Goal: Task Accomplishment & Management: Use online tool/utility

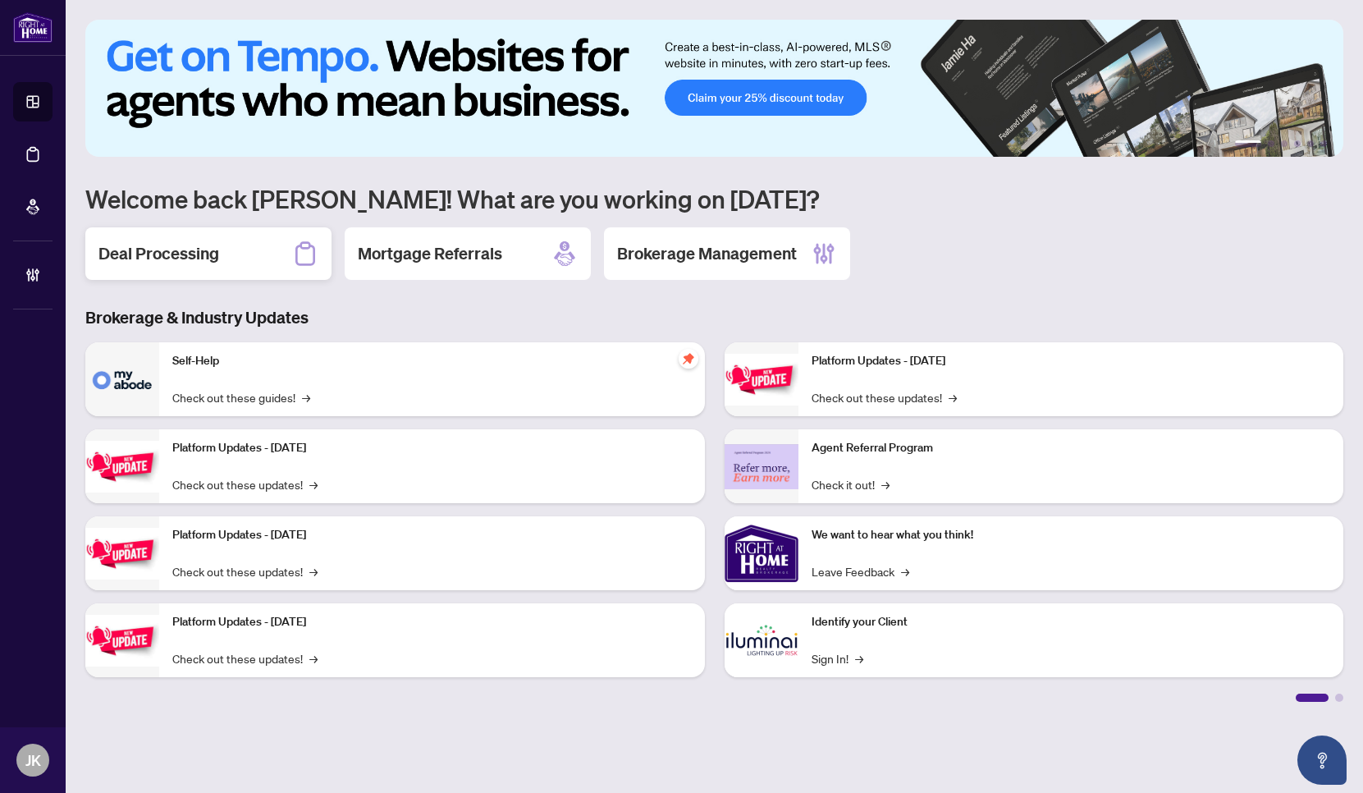
click at [247, 248] on div "Deal Processing" at bounding box center [208, 253] width 246 height 53
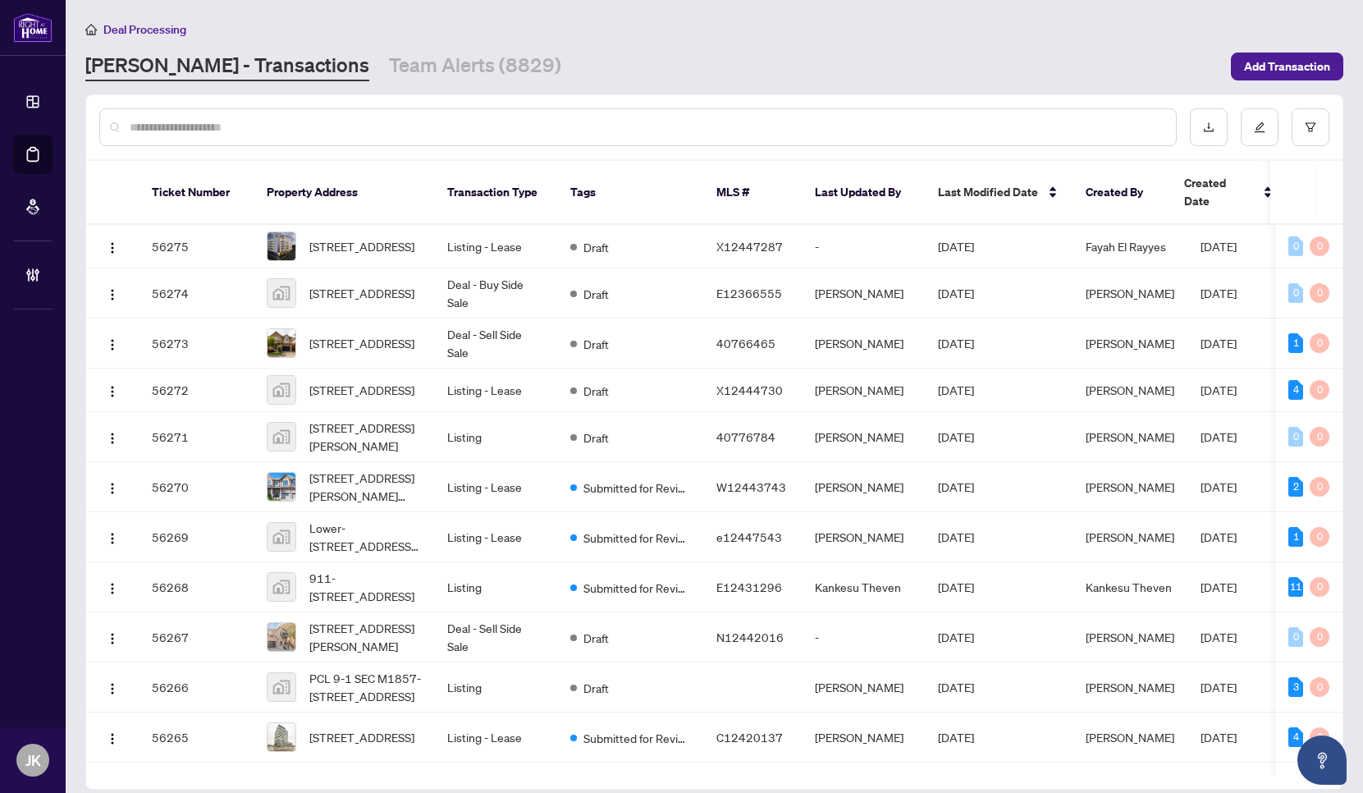
click at [298, 124] on input "text" at bounding box center [646, 127] width 1033 height 18
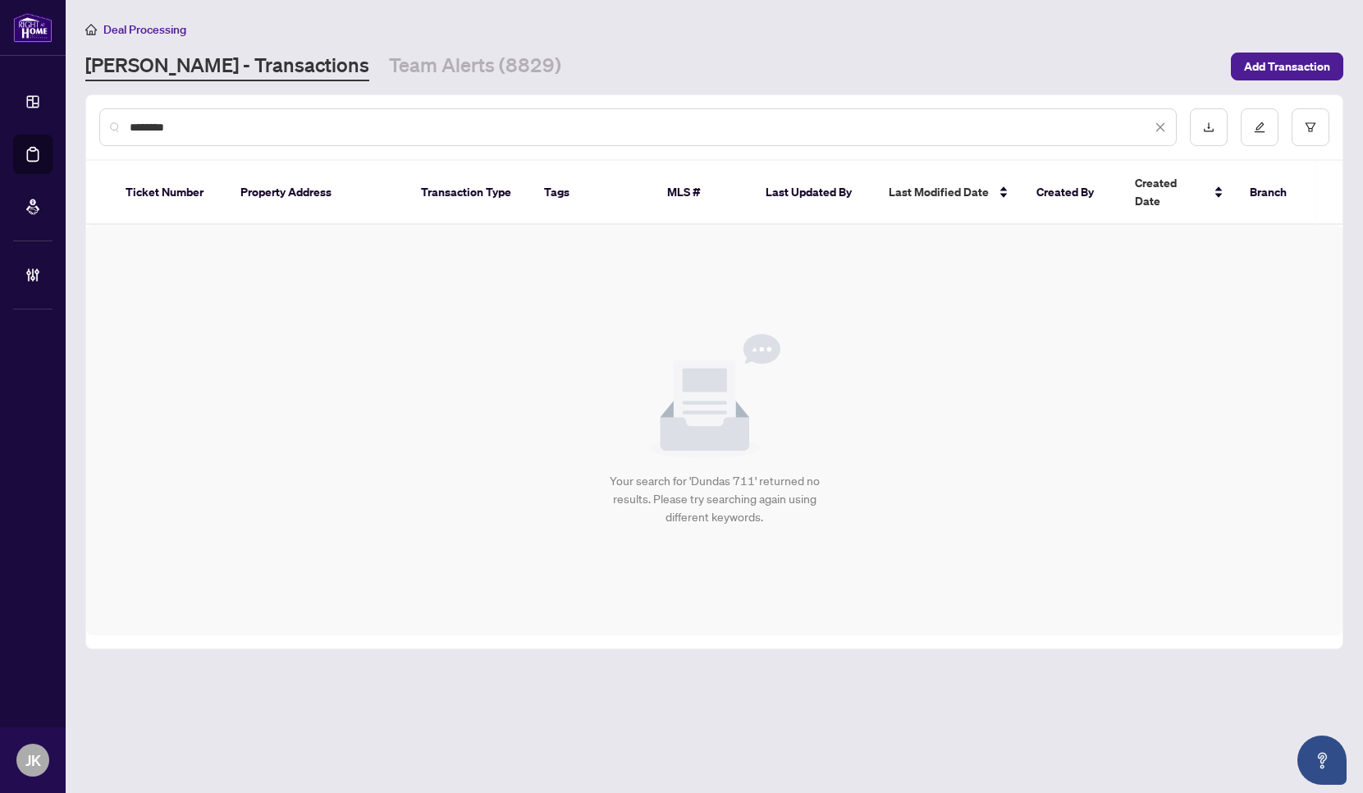
type input "******"
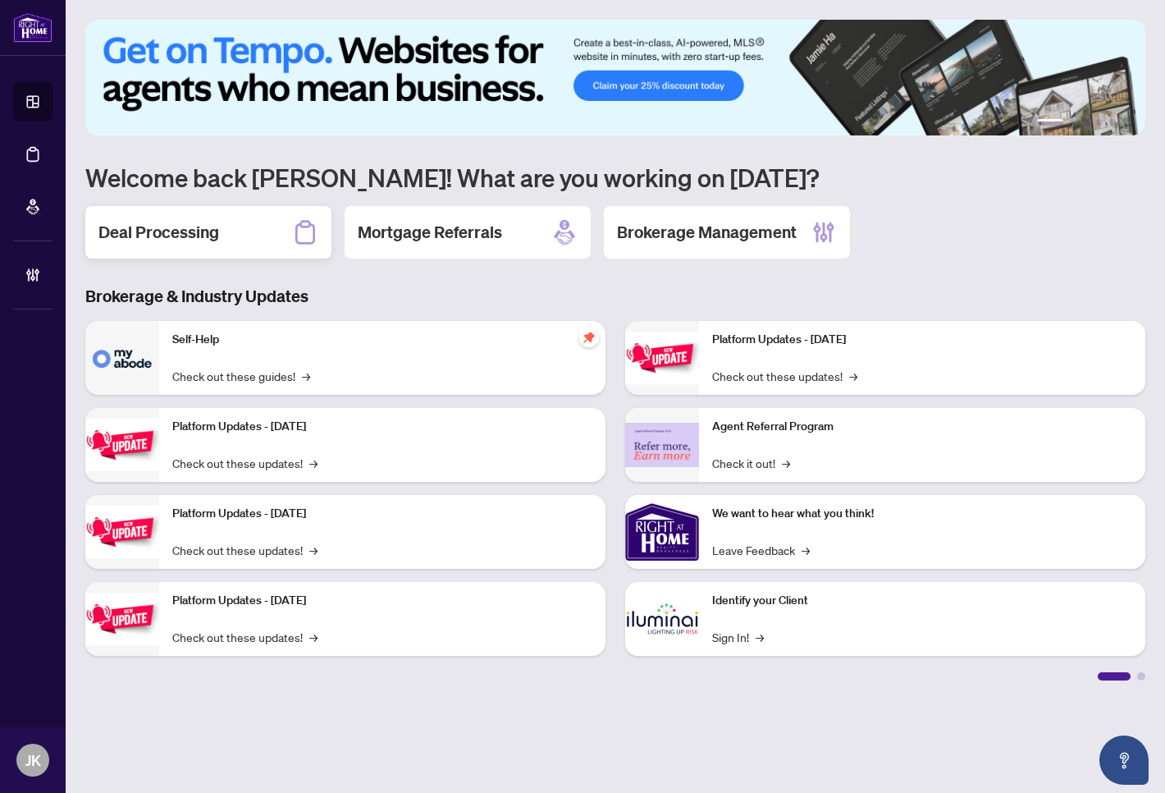
click at [167, 224] on h2 "Deal Processing" at bounding box center [158, 232] width 121 height 23
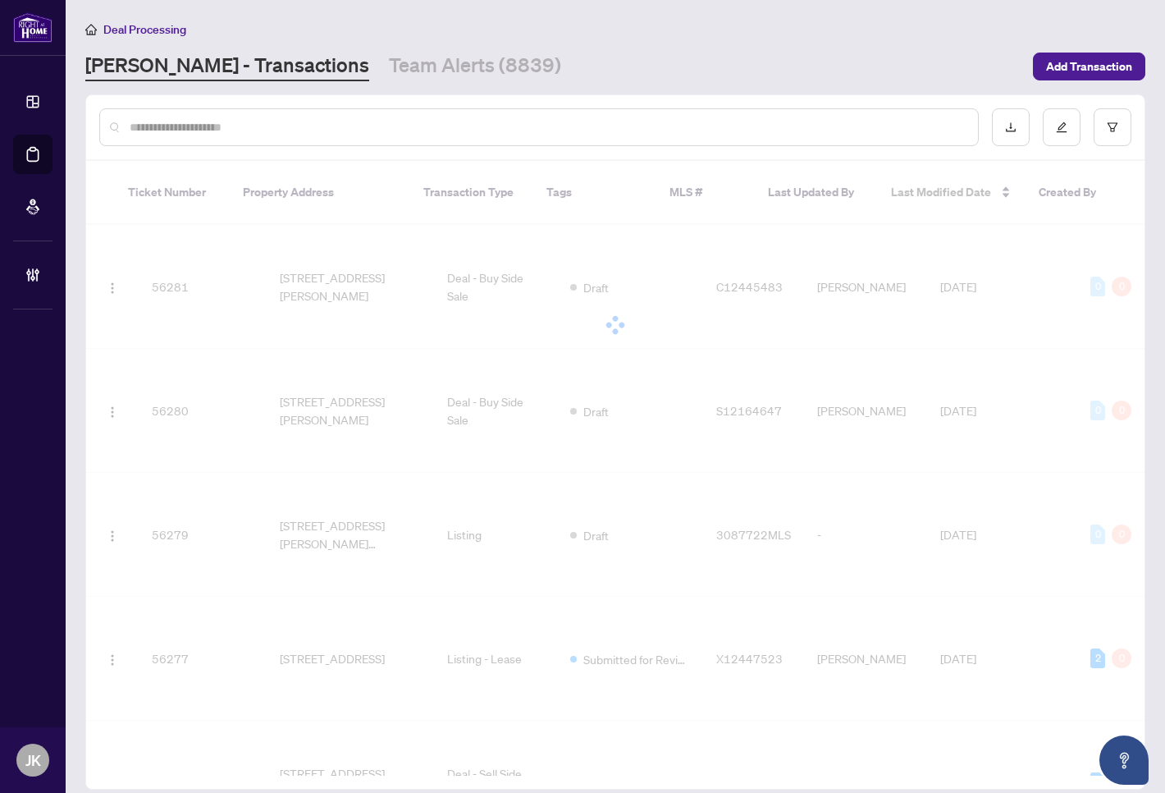
click at [237, 110] on div at bounding box center [539, 127] width 880 height 38
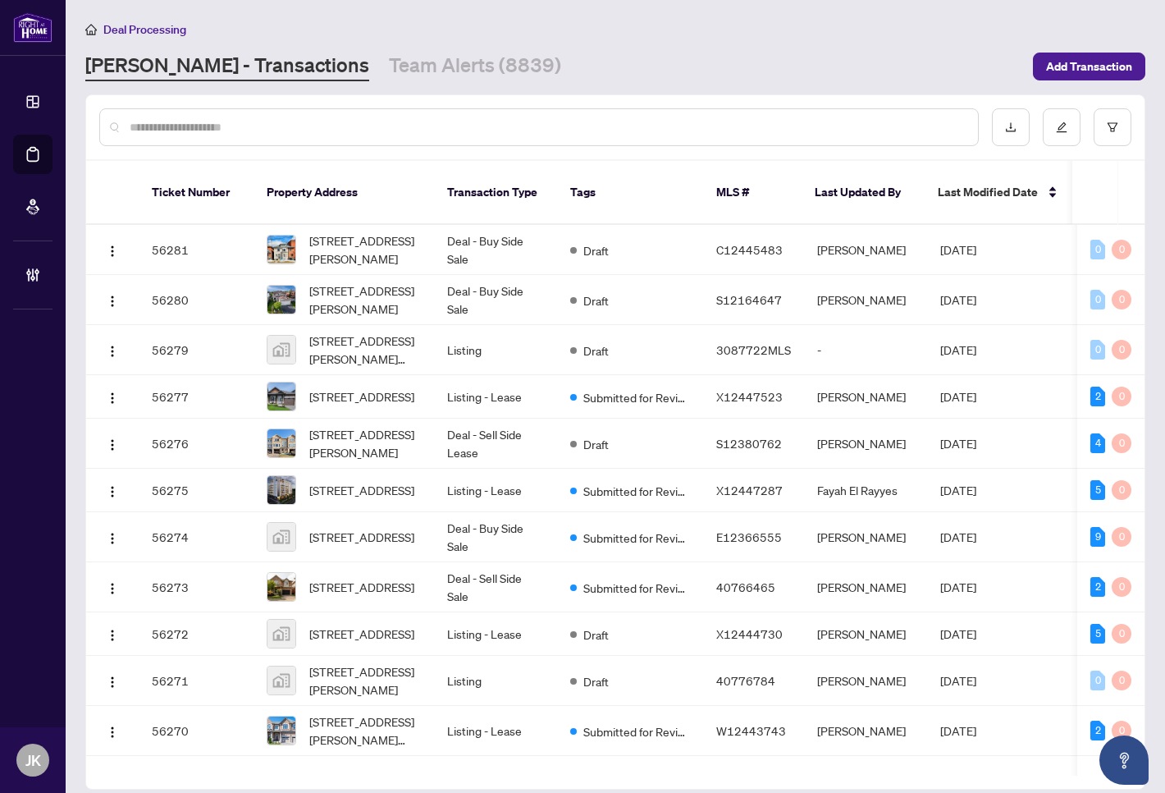
click at [233, 121] on input "text" at bounding box center [547, 127] width 835 height 18
paste input "**********"
type input "**********"
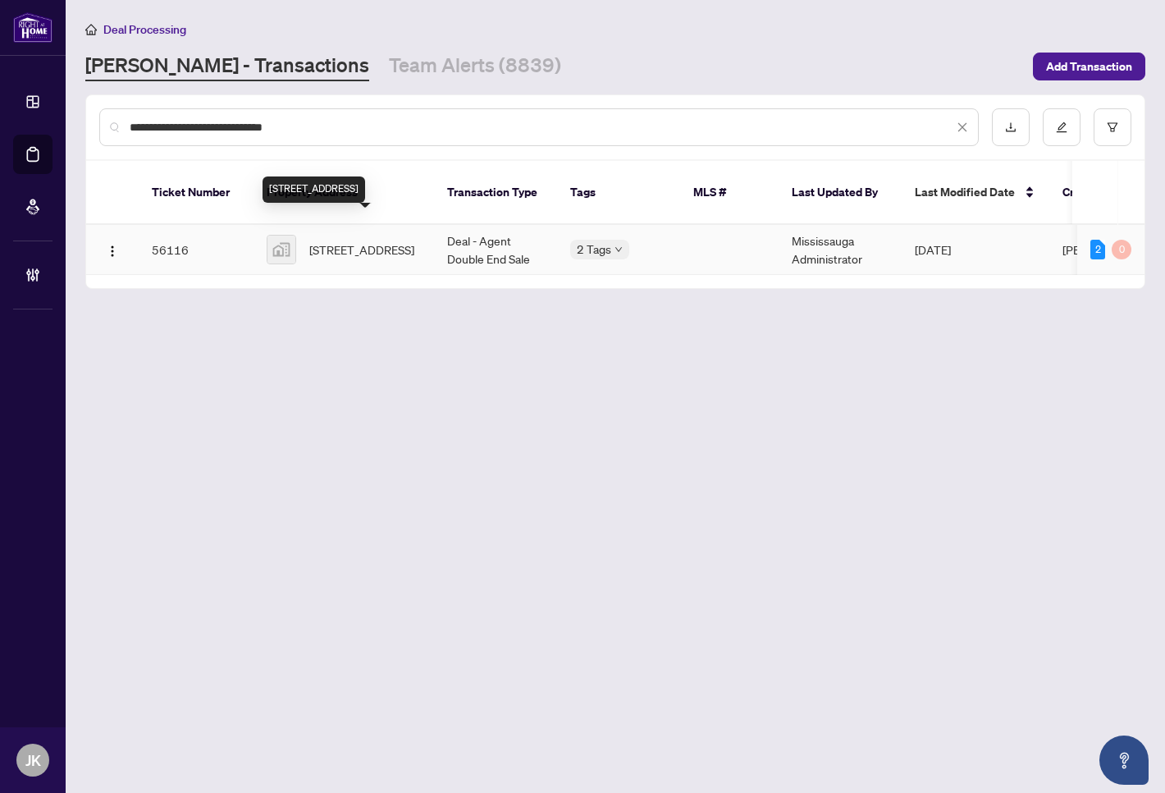
click at [315, 240] on span "7149 Parsa Street, Niagara Falls, ON, Canada" at bounding box center [361, 249] width 105 height 18
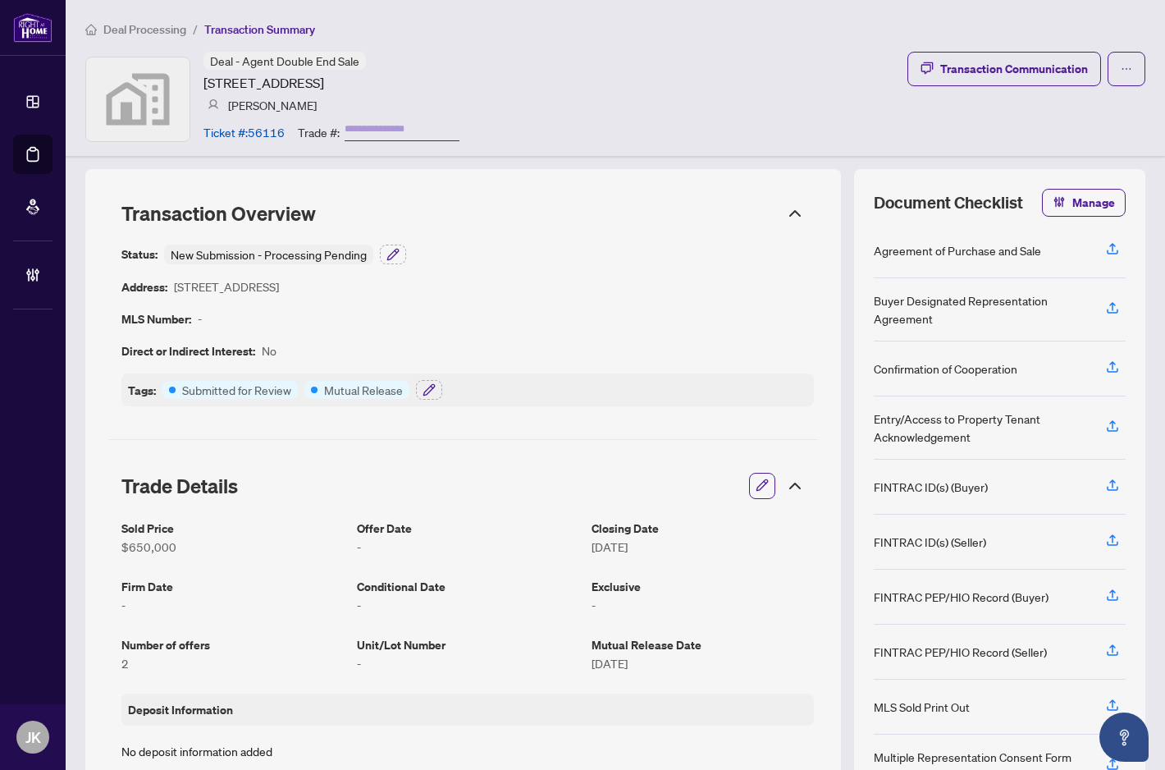
click at [171, 26] on span "Deal Processing" at bounding box center [144, 29] width 83 height 15
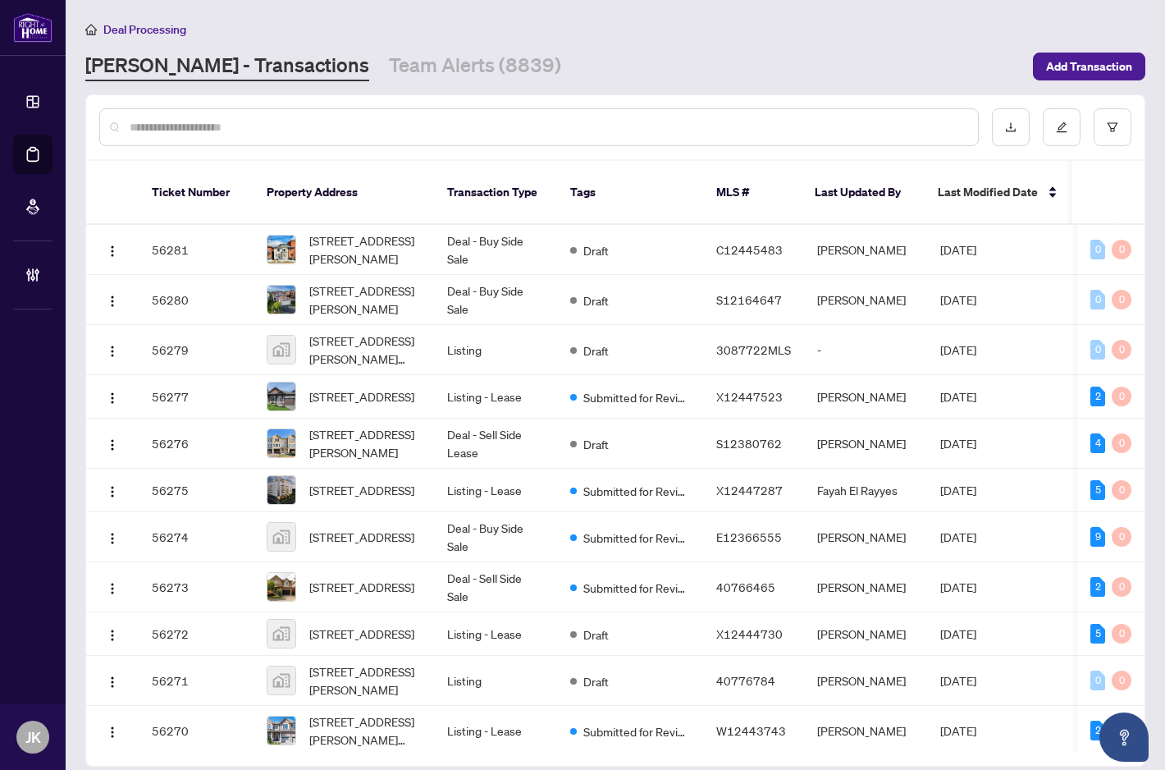
click at [401, 121] on input "text" at bounding box center [547, 127] width 835 height 18
paste input "**********"
type input "**********"
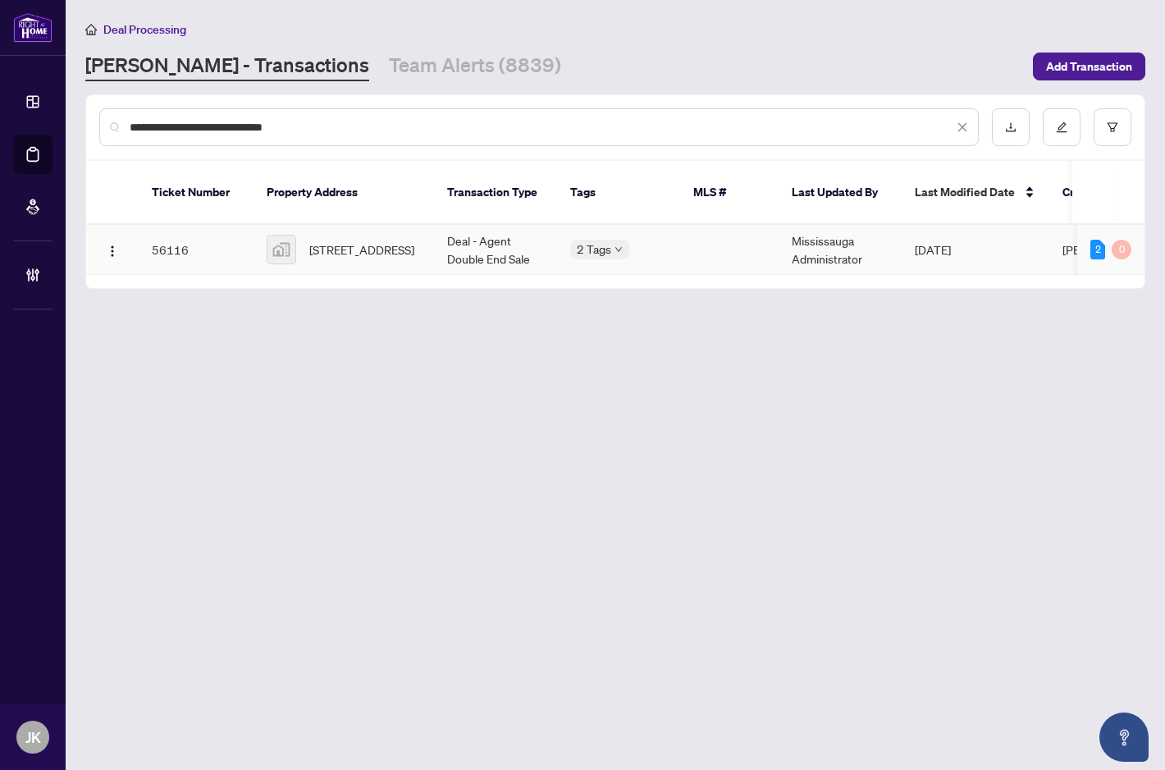
click at [810, 230] on td "Mississauga Administrator" at bounding box center [840, 250] width 123 height 50
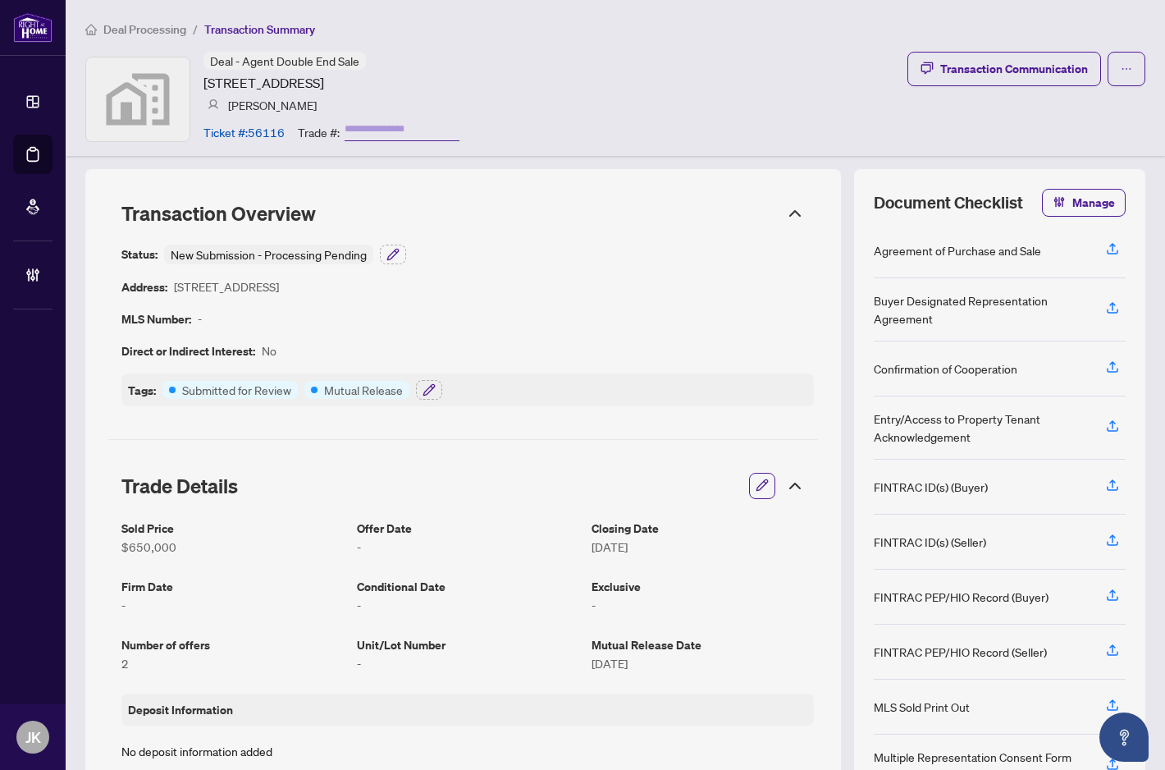
click at [299, 30] on span "Transaction Summary" at bounding box center [259, 29] width 111 height 15
click at [561, 74] on div "Deal - Agent Double End Sale 7149 Parsa Street, Niagara Falls, ON, Canada Sande…" at bounding box center [615, 99] width 1060 height 94
click at [254, 136] on article "Ticket #: 56116" at bounding box center [243, 132] width 81 height 18
click at [326, 65] on span "Deal - Agent Double End Sale" at bounding box center [284, 60] width 149 height 15
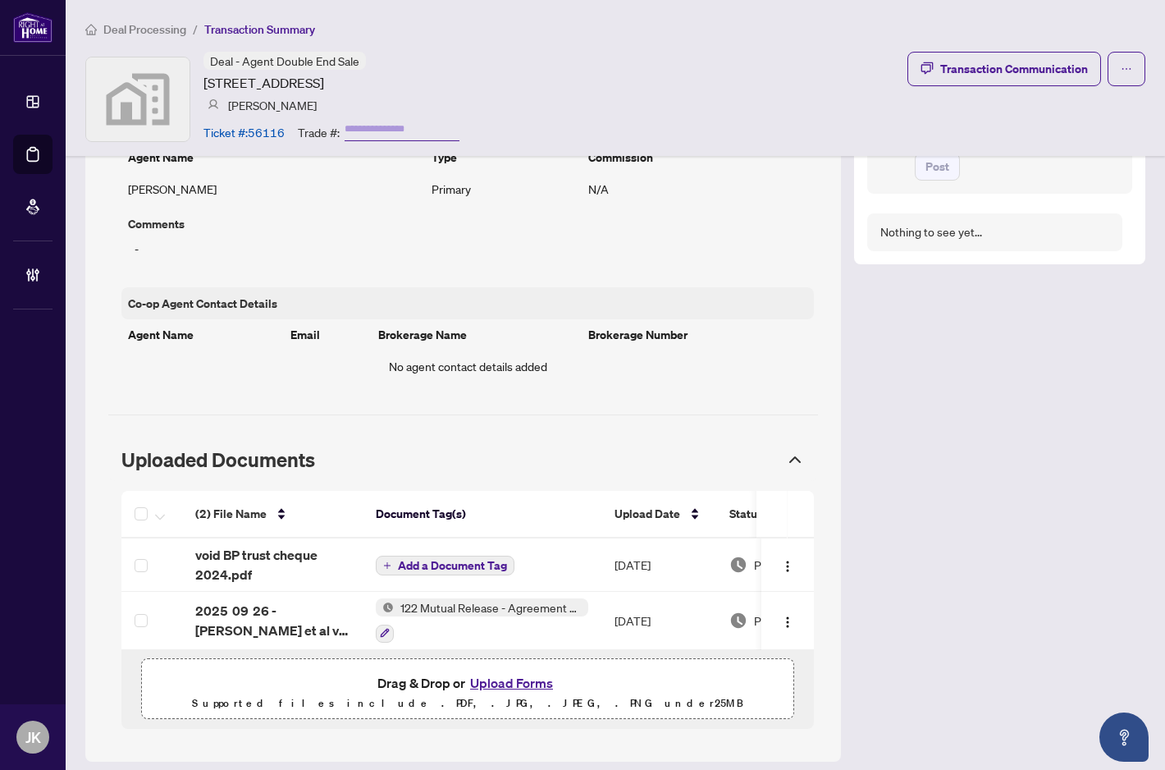
scroll to position [1116, 0]
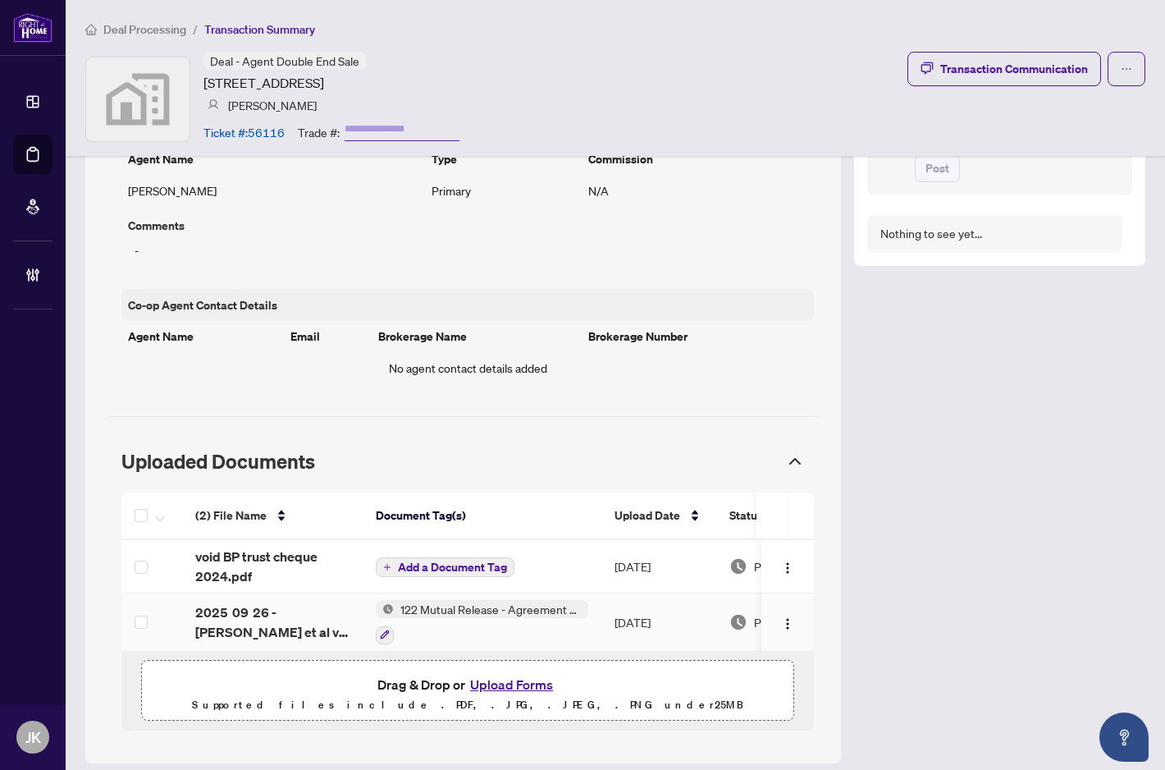
click at [459, 600] on span "122 Mutual Release - Agreement of Purchase and Sale" at bounding box center [491, 609] width 194 height 18
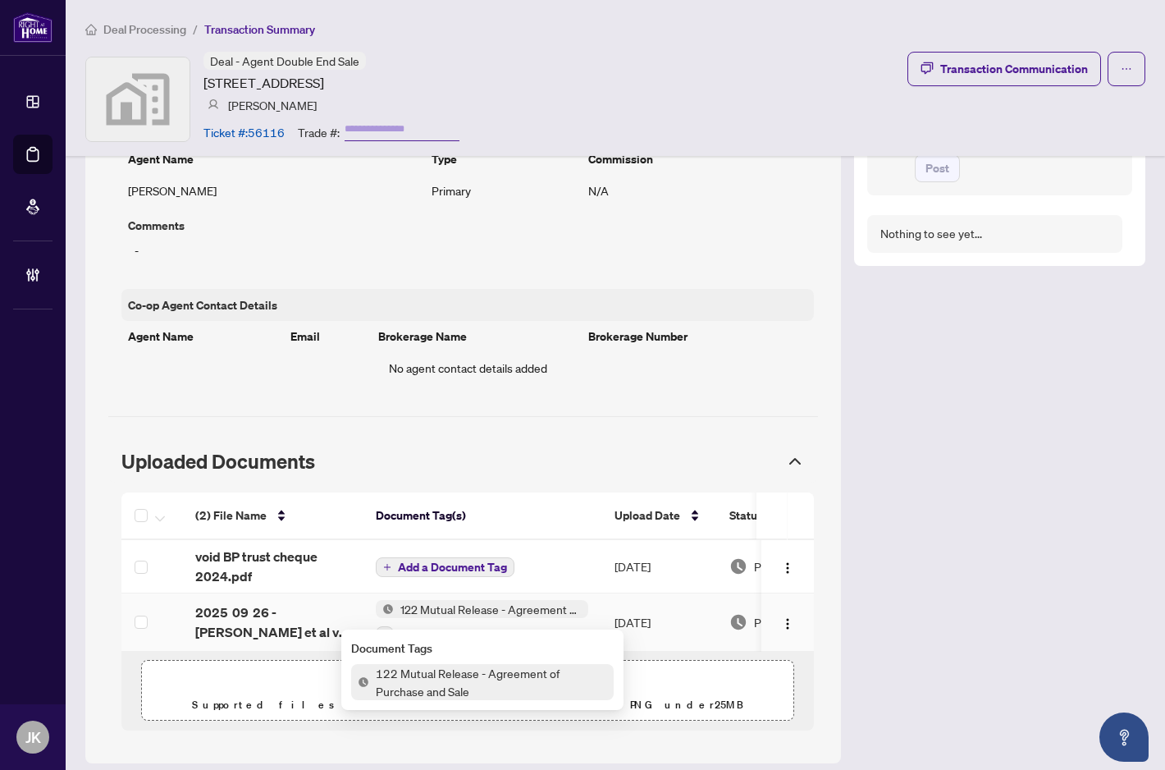
click at [451, 676] on span "122 Mutual Release - Agreement of Purchase and Sale" at bounding box center [491, 682] width 245 height 36
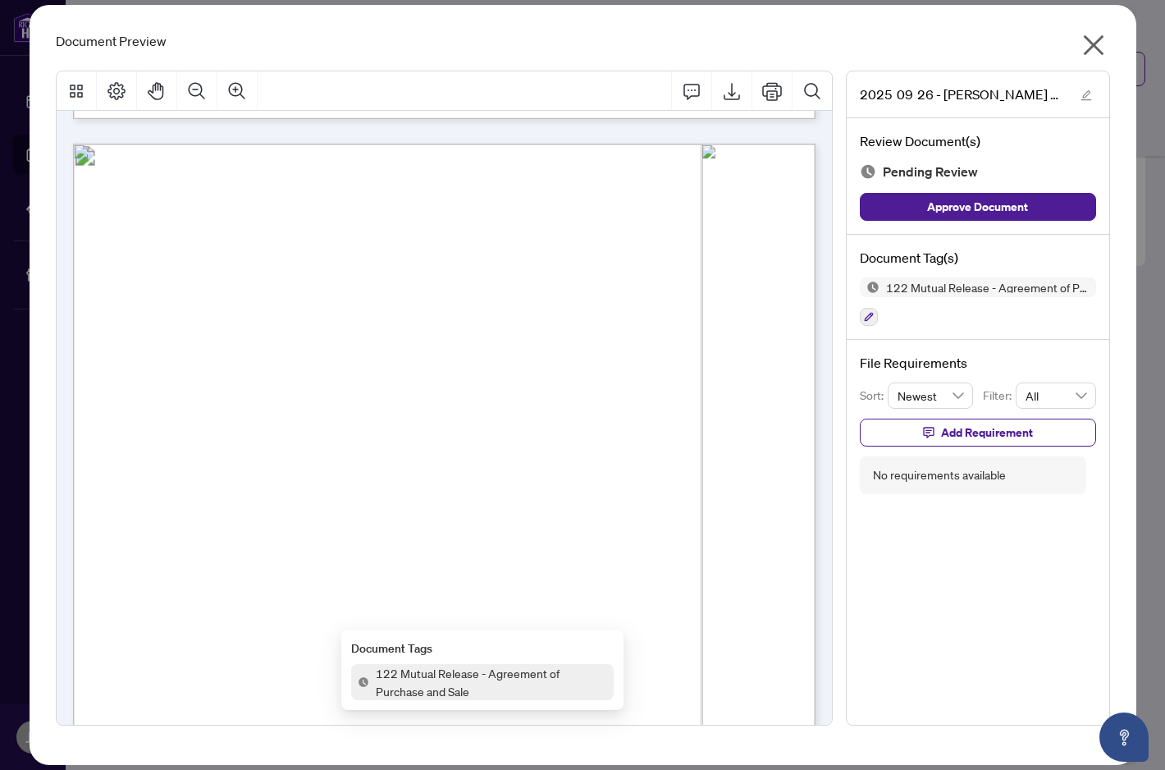
scroll to position [391, 0]
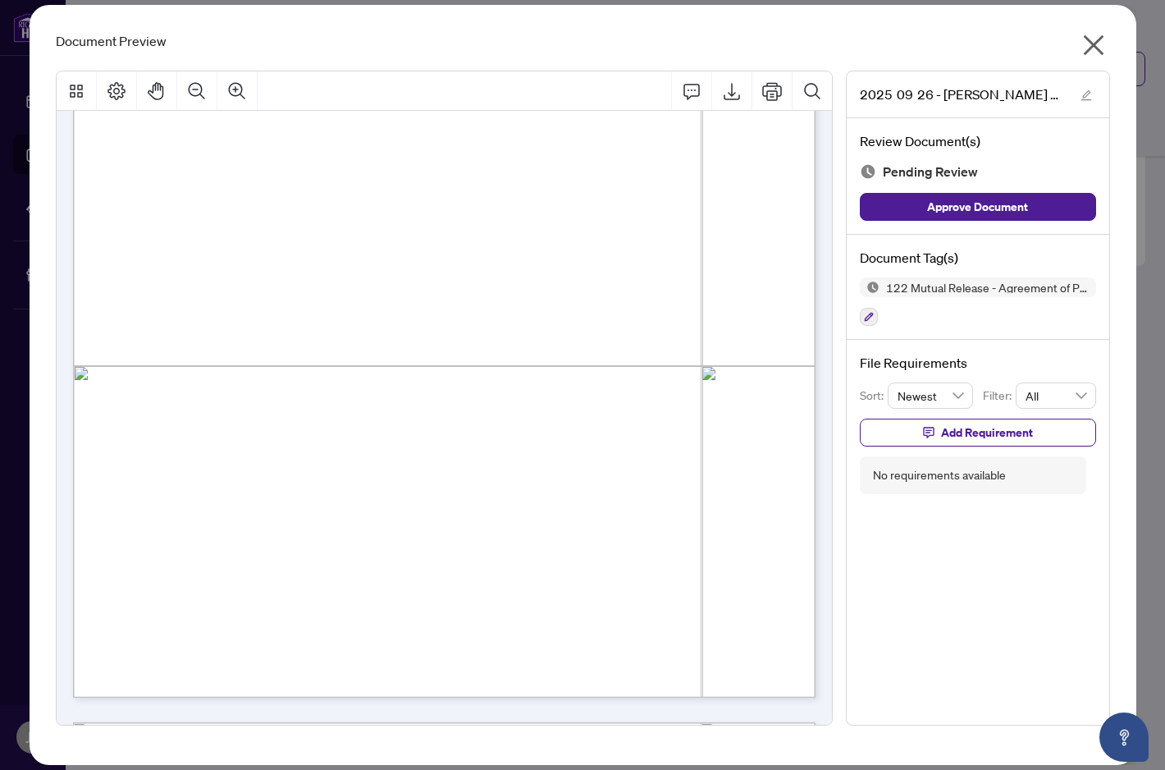
click at [1099, 35] on icon "close" at bounding box center [1094, 45] width 26 height 26
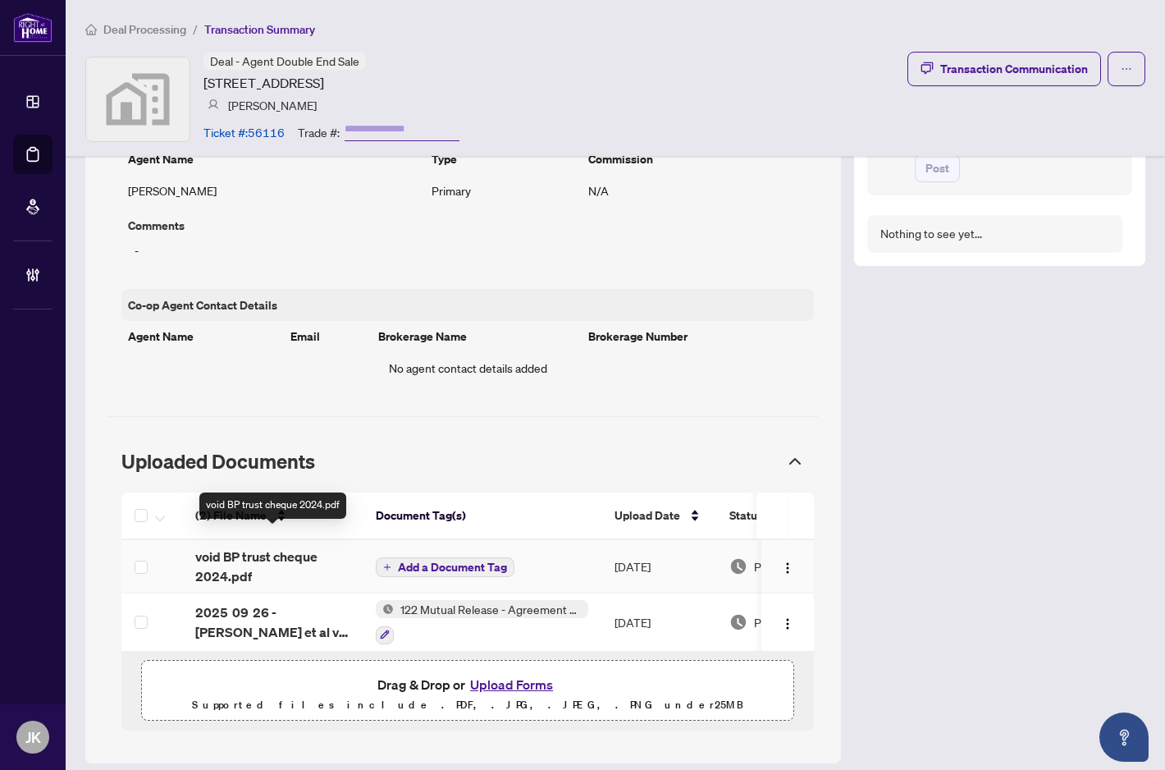
click at [244, 555] on span "void BP trust cheque 2024.pdf" at bounding box center [272, 565] width 154 height 39
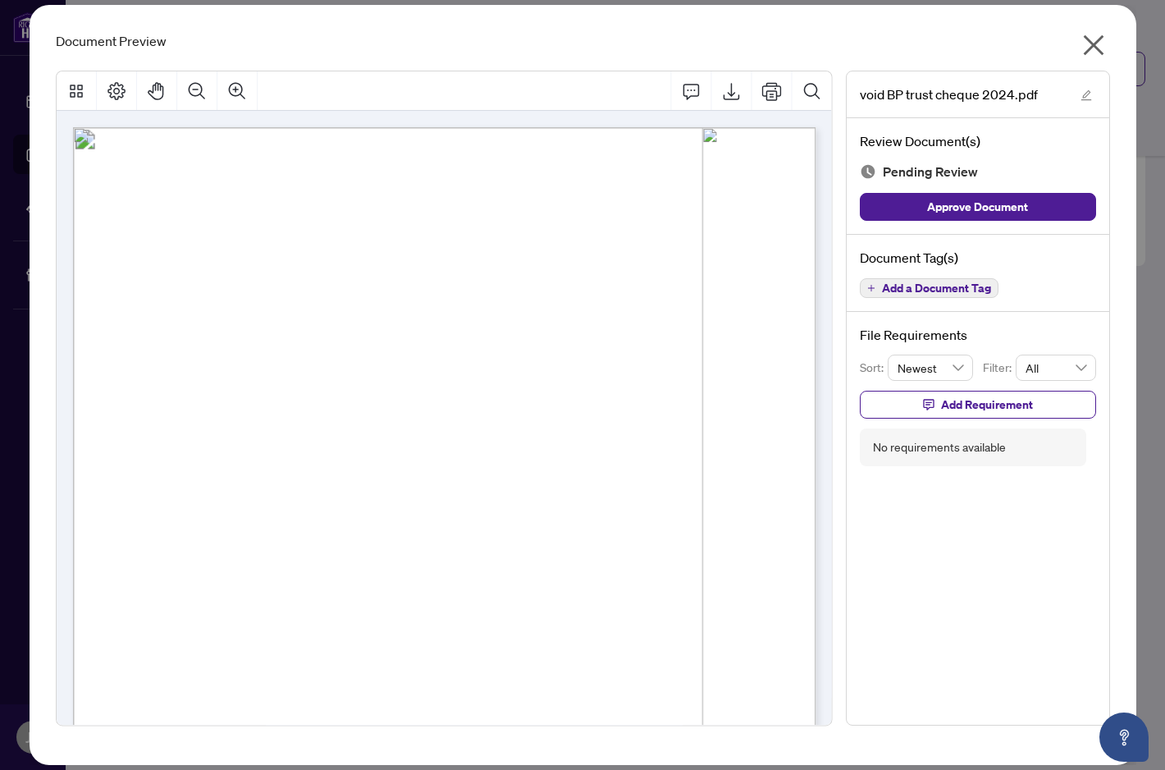
scroll to position [0, 0]
click at [1098, 42] on icon "close" at bounding box center [1093, 45] width 21 height 21
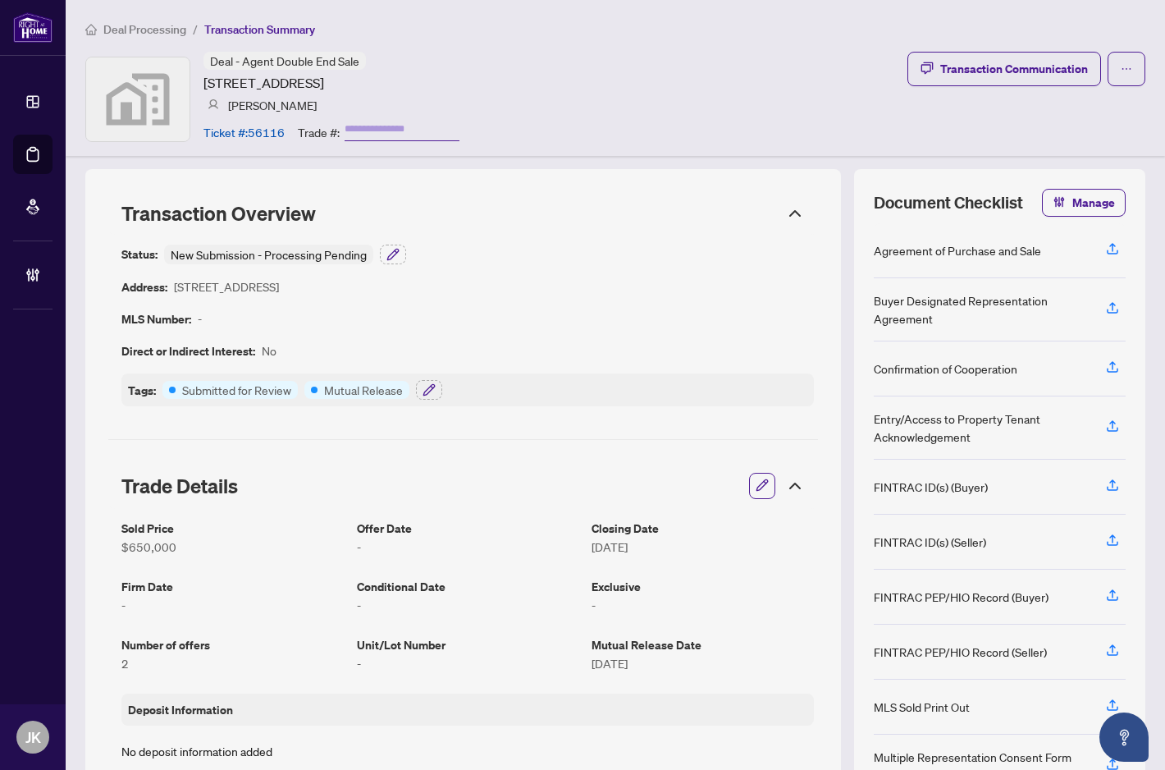
click at [277, 29] on span "Transaction Summary" at bounding box center [259, 29] width 111 height 15
click at [173, 35] on span "Deal Processing" at bounding box center [144, 29] width 83 height 15
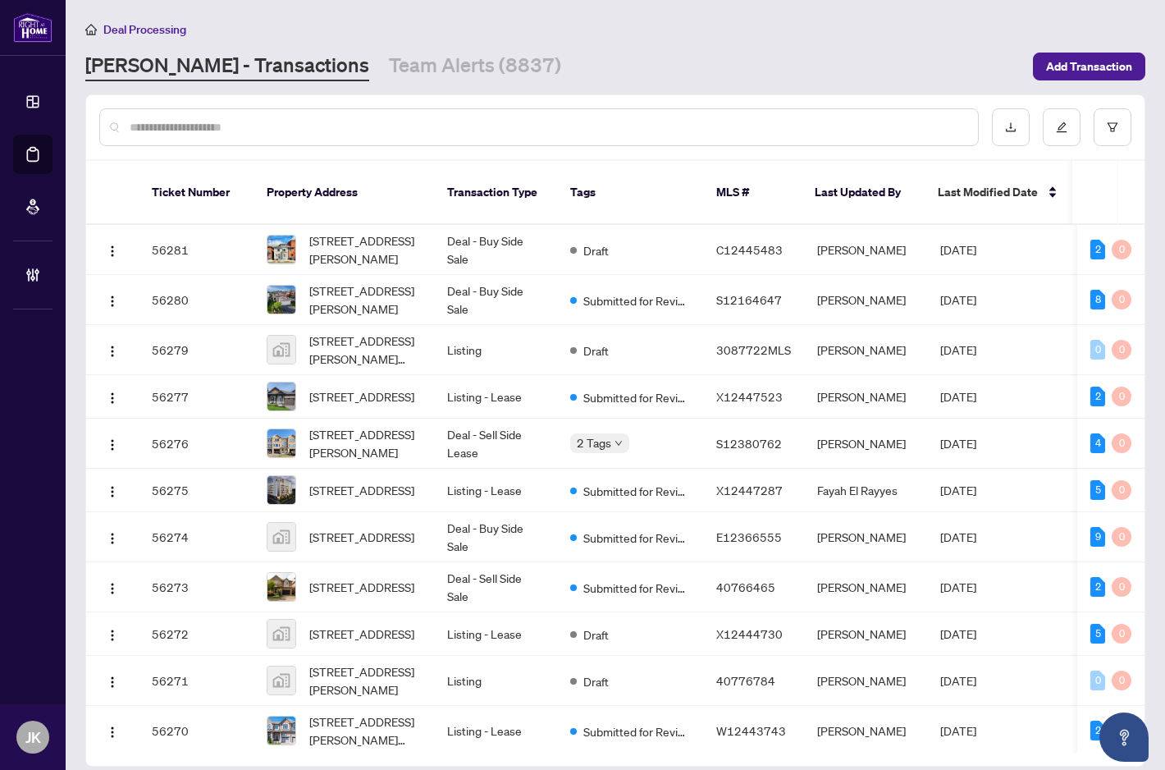
click at [228, 126] on input "text" at bounding box center [547, 127] width 835 height 18
paste input "**********"
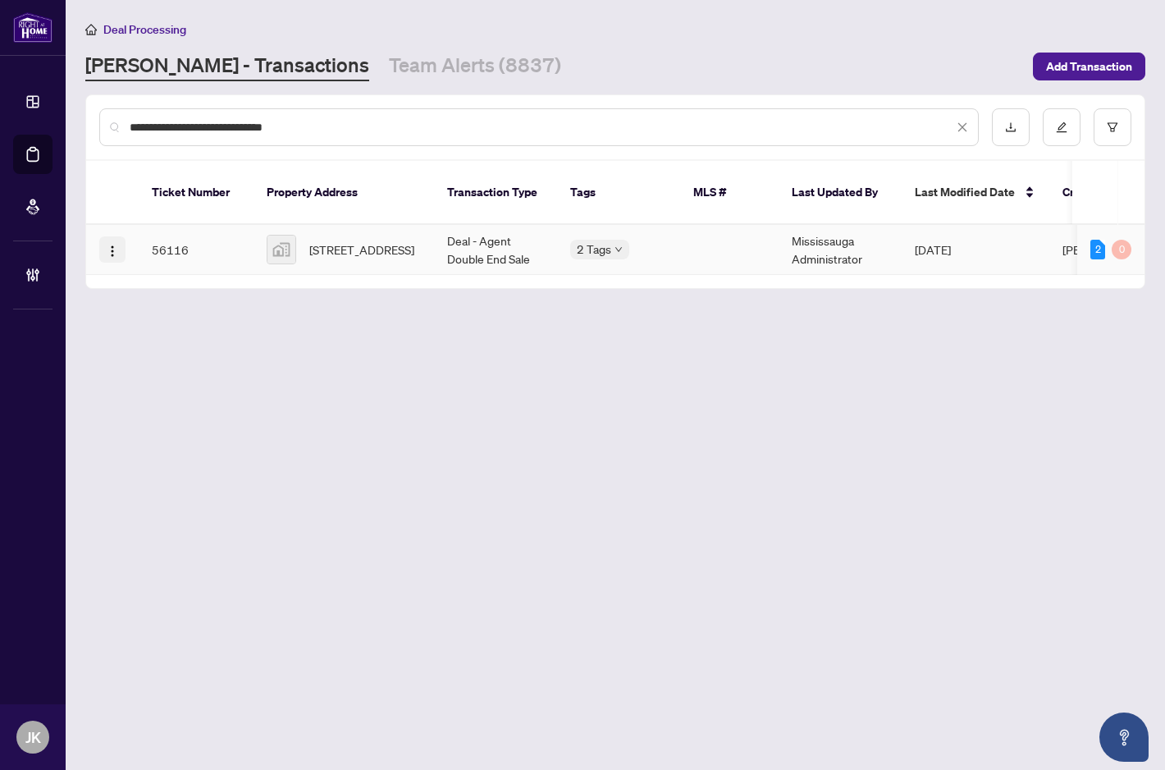
type input "**********"
click at [110, 245] on img "button" at bounding box center [112, 251] width 13 height 13
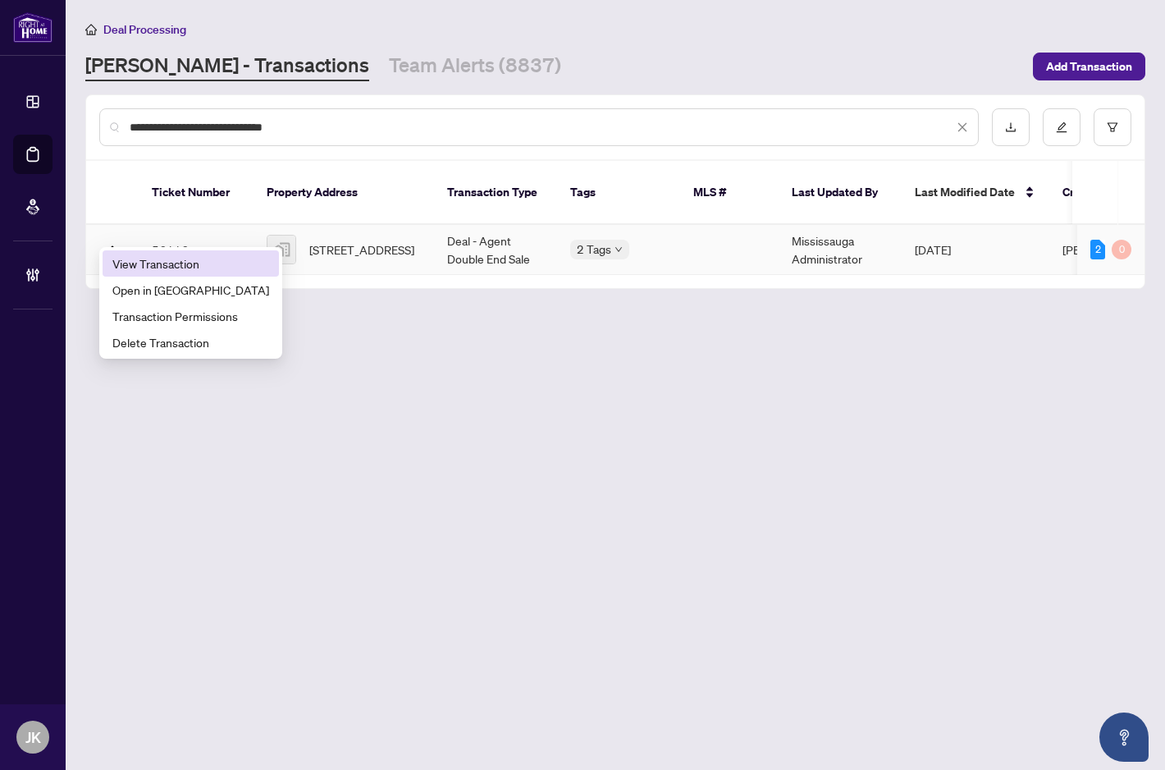
click at [123, 259] on span "View Transaction" at bounding box center [190, 263] width 157 height 18
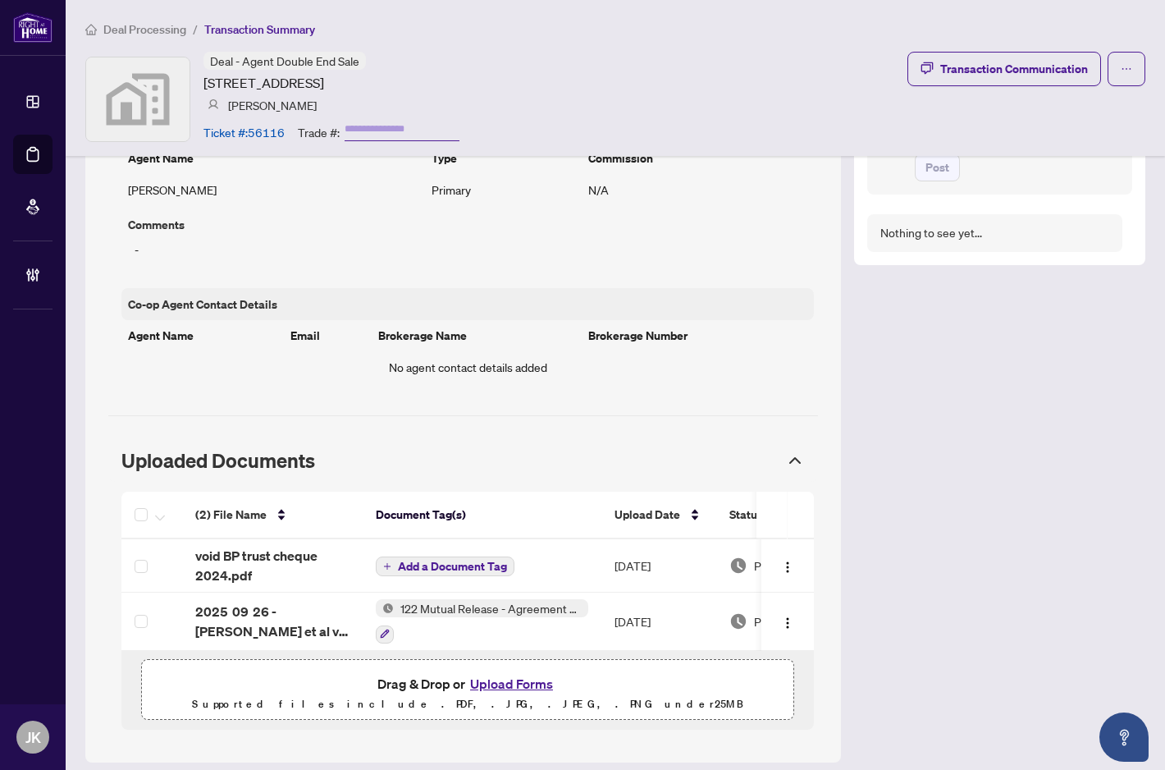
scroll to position [1116, 0]
click at [283, 546] on span "void BP trust cheque 2024.pdf" at bounding box center [272, 565] width 154 height 39
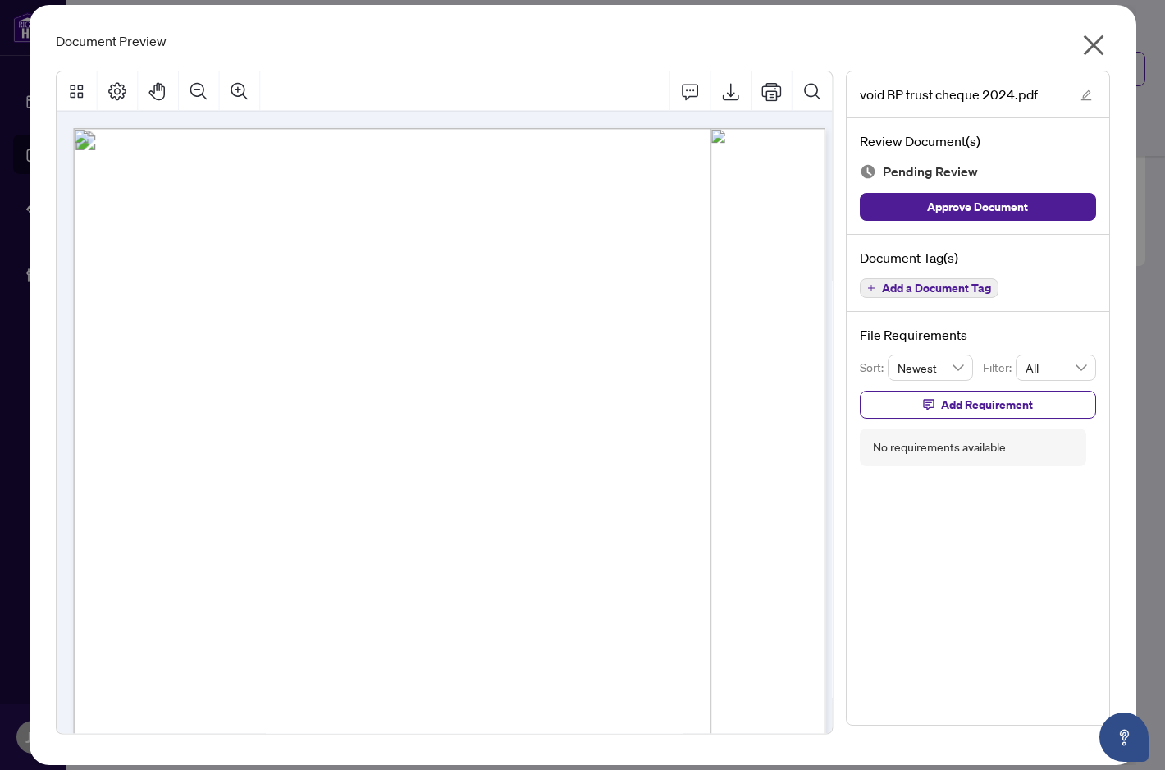
click at [1092, 42] on icon "close" at bounding box center [1094, 45] width 26 height 26
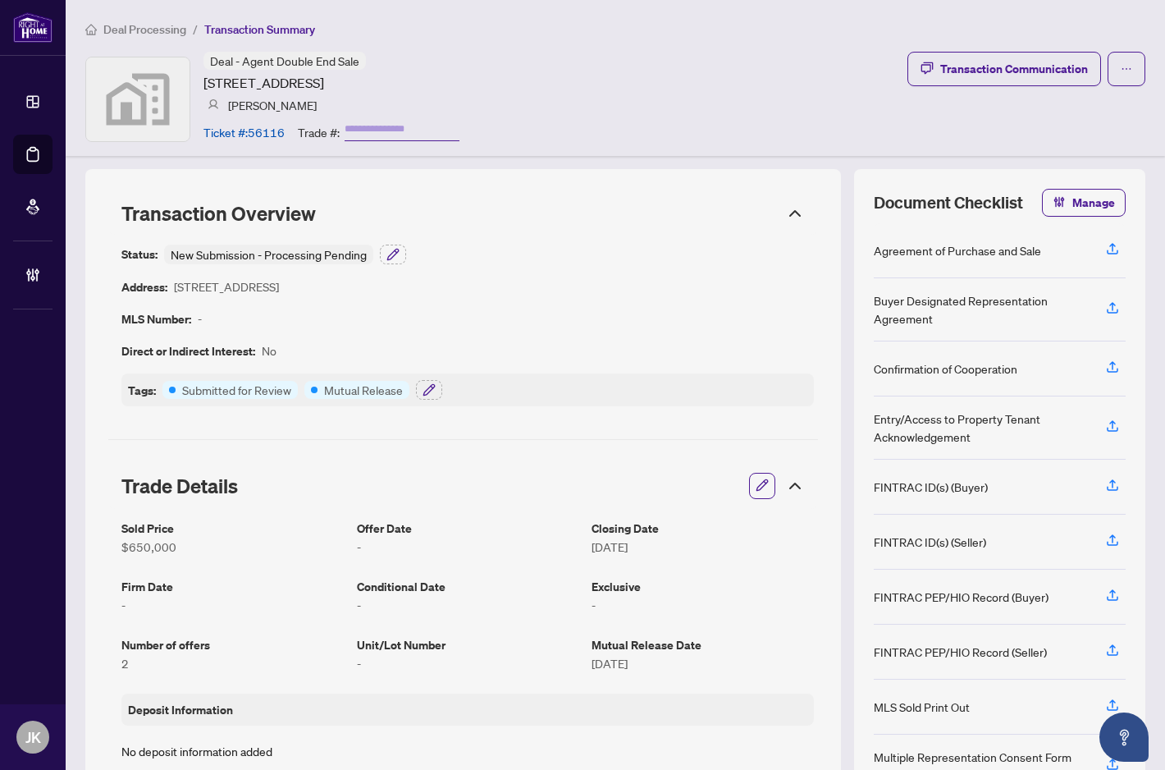
scroll to position [0, 0]
